Goal: Transaction & Acquisition: Purchase product/service

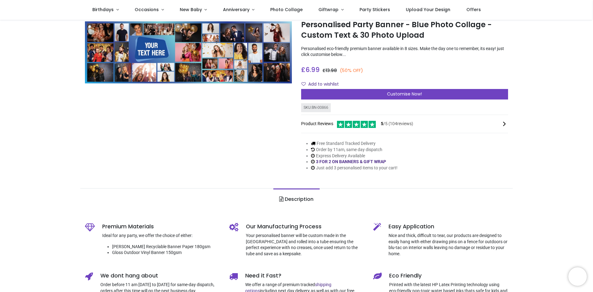
scroll to position [31, 0]
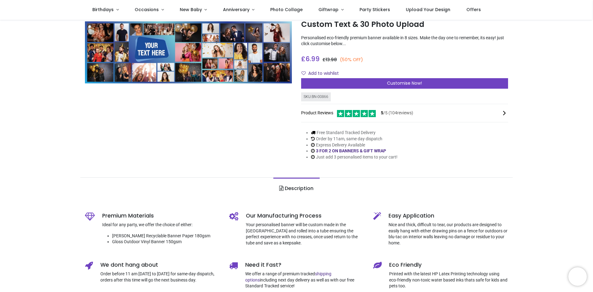
click at [568, 61] on div "Shop Teenage Birthday Personalised Party Banner - Blue Photo Collage - Custom T…" at bounding box center [296, 255] width 593 height 532
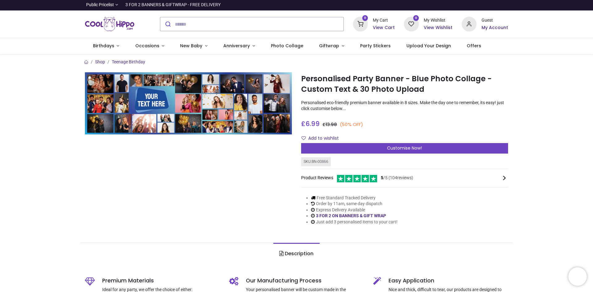
scroll to position [0, 0]
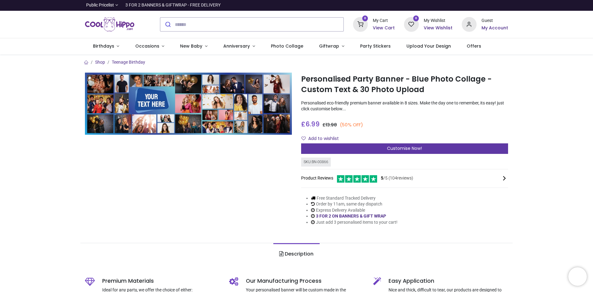
click at [384, 148] on div "Customise Now!" at bounding box center [404, 148] width 207 height 10
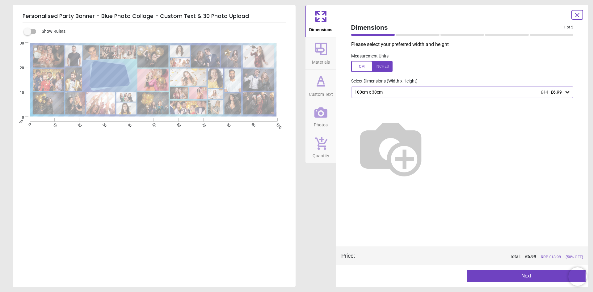
click at [390, 92] on div "100cm x 30cm £14 £6.99" at bounding box center [459, 92] width 211 height 5
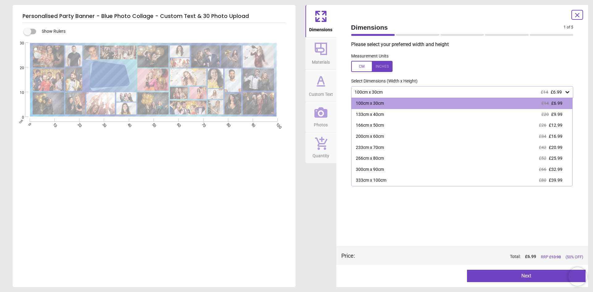
click at [390, 92] on div "100cm x 30cm £14 £6.99" at bounding box center [459, 92] width 211 height 5
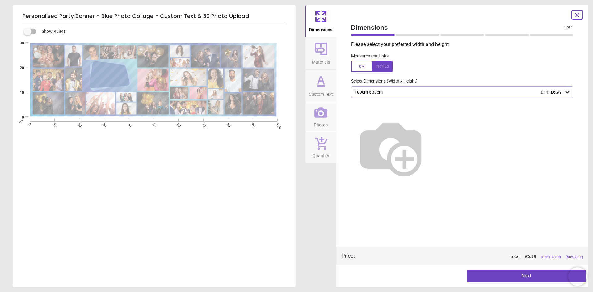
click at [392, 89] on div "100cm x 30cm £14 £6.99" at bounding box center [462, 92] width 222 height 12
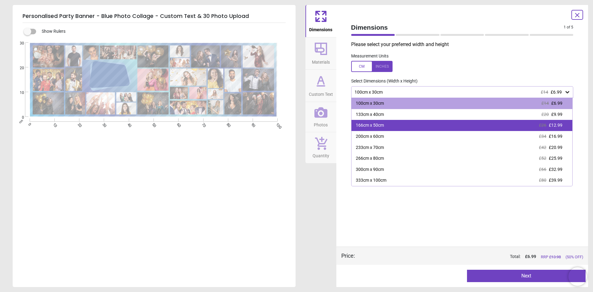
click at [377, 125] on div "166cm x 50cm" at bounding box center [370, 125] width 28 height 6
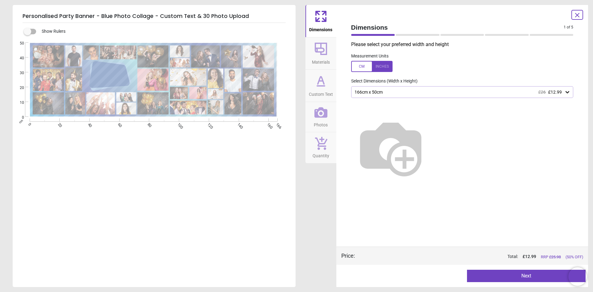
click at [497, 275] on button "Next" at bounding box center [526, 276] width 119 height 12
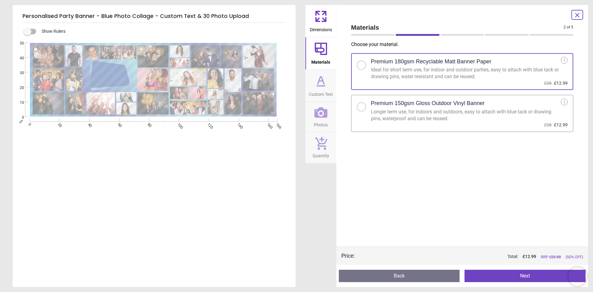
click at [466, 104] on h2 "Premium 150gsm Gloss Outdoor Vinyl Banner" at bounding box center [428, 103] width 114 height 8
click at [507, 282] on div "Preview Back Next Next" at bounding box center [462, 276] width 252 height 22
click at [507, 273] on button "Next" at bounding box center [524, 276] width 121 height 12
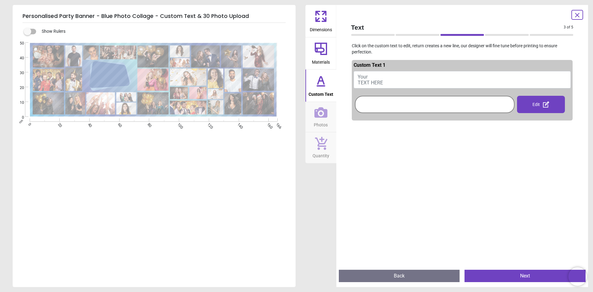
click at [369, 80] on span "Your TEXT HERE" at bounding box center [370, 80] width 25 height 12
type textarea "**********"
click at [387, 128] on div at bounding box center [462, 269] width 221 height 292
click at [534, 103] on div "Edit" at bounding box center [541, 104] width 48 height 17
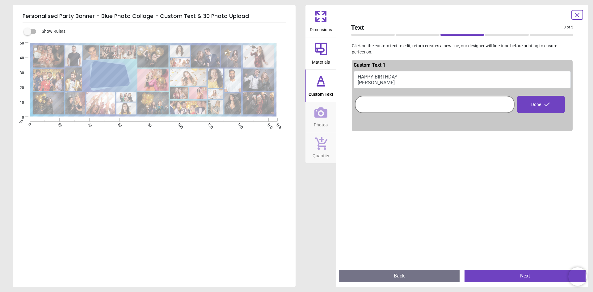
click at [518, 273] on button "Next" at bounding box center [524, 276] width 121 height 12
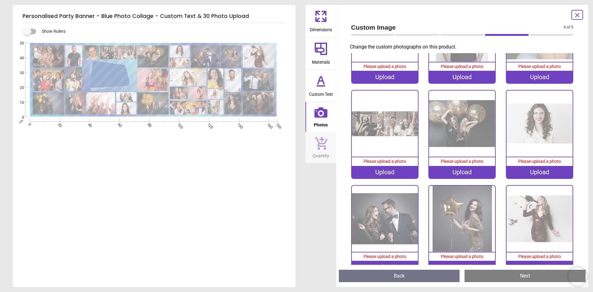
scroll to position [21, 0]
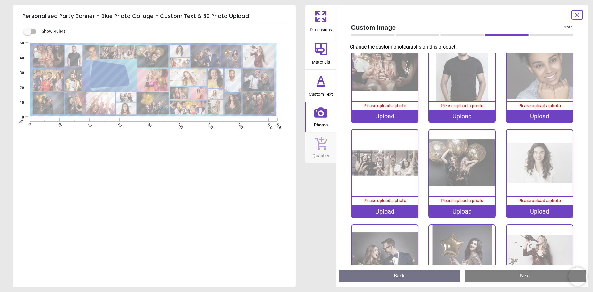
click at [383, 116] on div "Upload" at bounding box center [385, 116] width 66 height 12
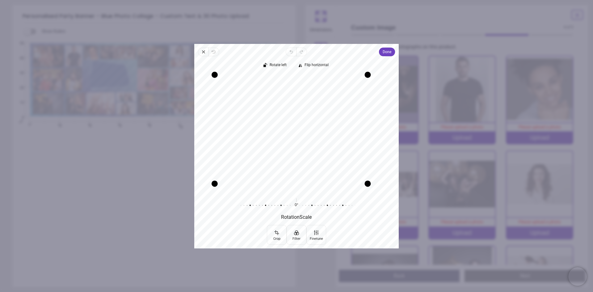
scroll to position [21, 0]
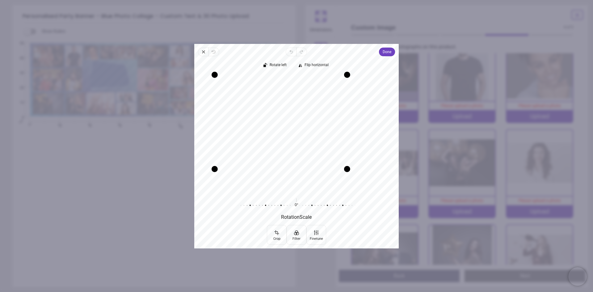
click at [353, 161] on div "Recenter" at bounding box center [296, 132] width 195 height 117
drag, startPoint x: 216, startPoint y: 76, endPoint x: 229, endPoint y: 84, distance: 15.4
click at [229, 84] on div at bounding box center [227, 84] width 6 height 6
click at [383, 52] on span "Done" at bounding box center [387, 51] width 9 height 7
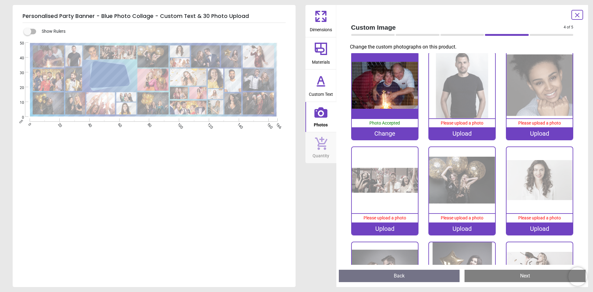
scroll to position [0, 0]
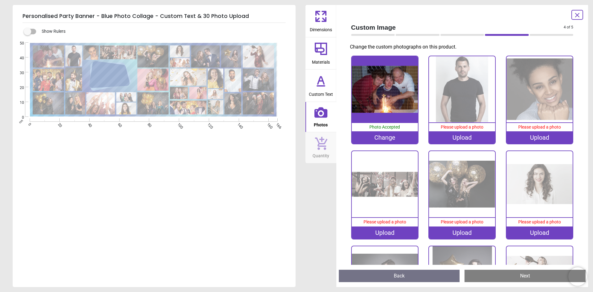
click at [453, 136] on div "Upload" at bounding box center [462, 137] width 66 height 12
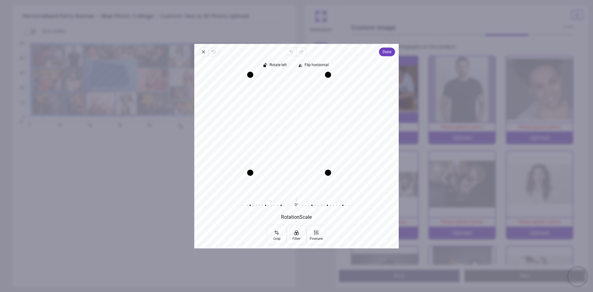
drag, startPoint x: 340, startPoint y: 191, endPoint x: 330, endPoint y: 168, distance: 24.9
click at [330, 169] on div at bounding box center [328, 172] width 6 height 6
drag, startPoint x: 250, startPoint y: 73, endPoint x: 249, endPoint y: 85, distance: 12.4
click at [249, 85] on div "Recenter" at bounding box center [296, 132] width 195 height 117
click at [287, 97] on div "Recenter" at bounding box center [296, 132] width 195 height 117
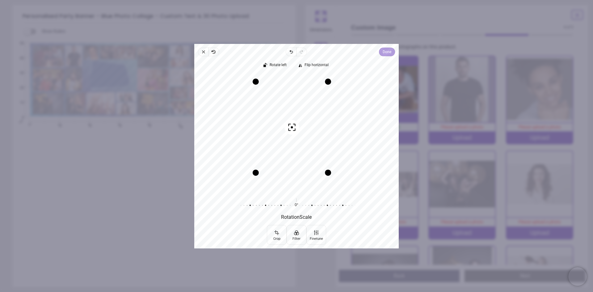
click at [389, 52] on span "Done" at bounding box center [387, 51] width 9 height 7
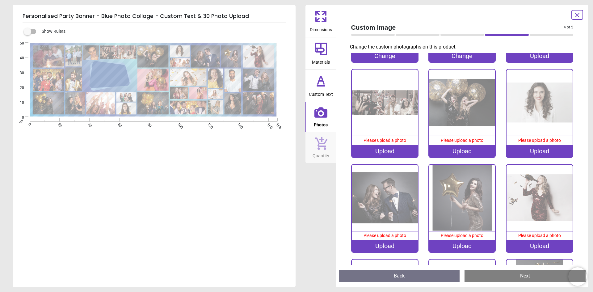
scroll to position [93, 0]
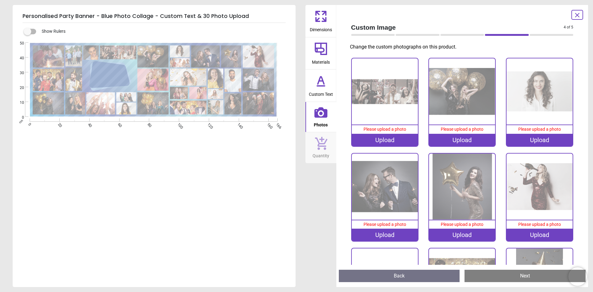
click at [447, 235] on div "Upload" at bounding box center [462, 234] width 66 height 12
click at [525, 230] on div "Upload" at bounding box center [539, 234] width 66 height 12
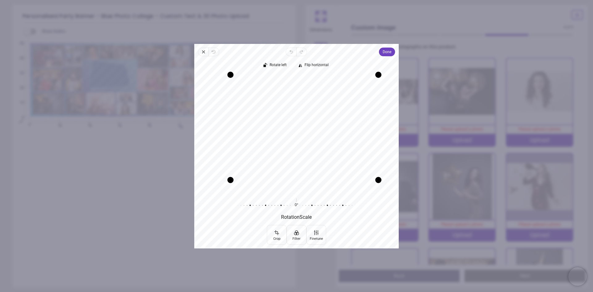
drag, startPoint x: 213, startPoint y: 189, endPoint x: 228, endPoint y: 176, distance: 19.9
click at [228, 177] on div at bounding box center [230, 180] width 6 height 6
